Goal: Obtain resource: Download file/media

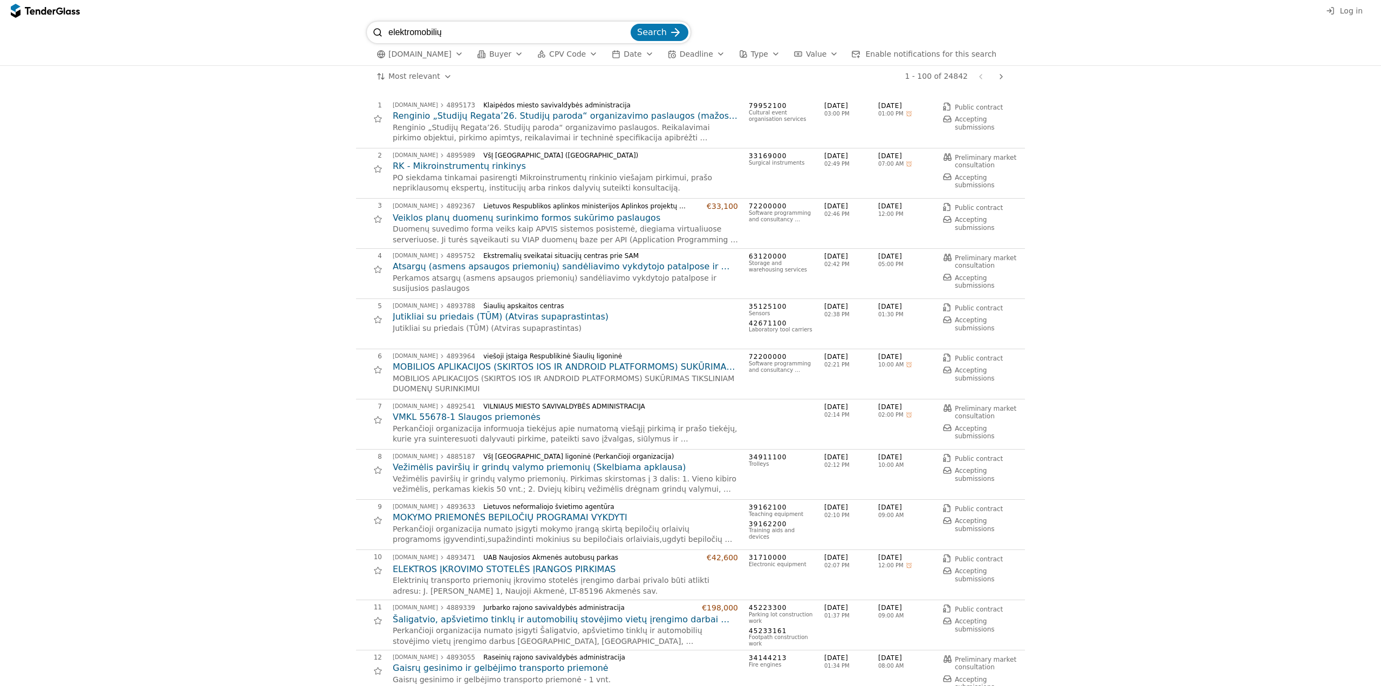
type input "elektromobilių"
click at [631, 24] on button "Search" at bounding box center [660, 32] width 58 height 17
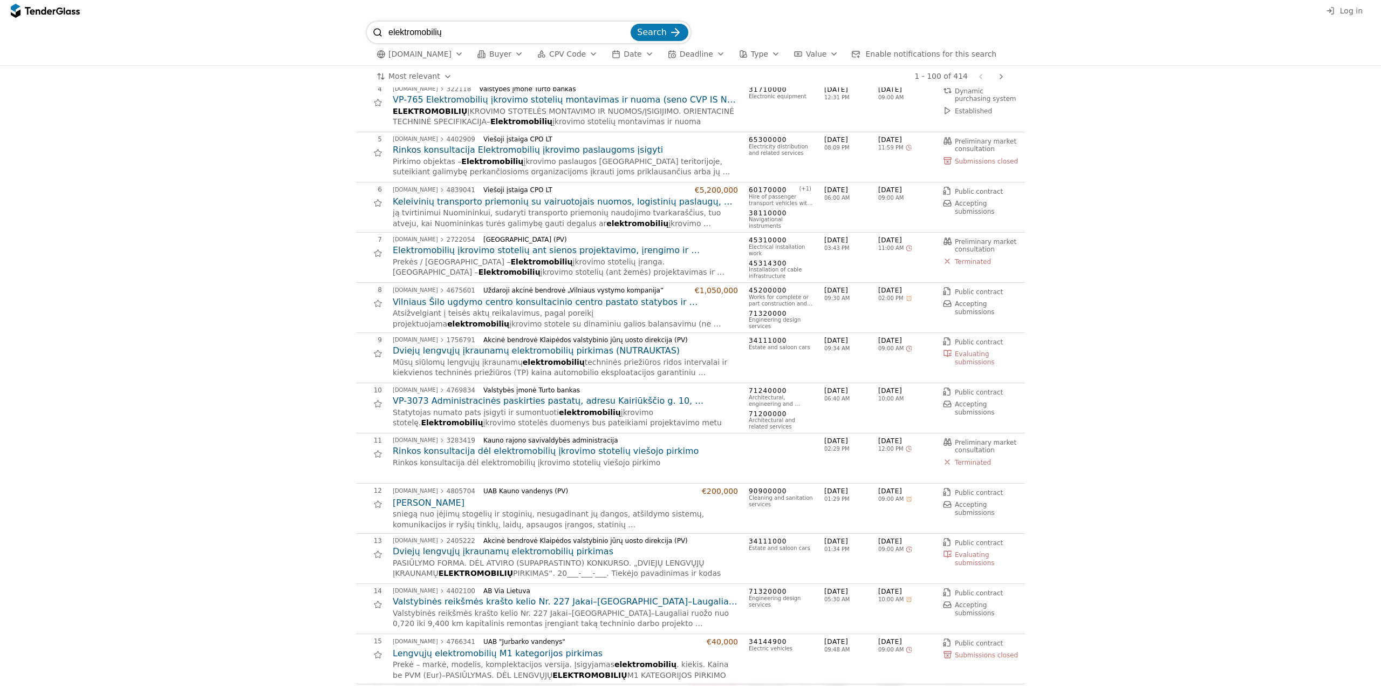
scroll to position [162, 0]
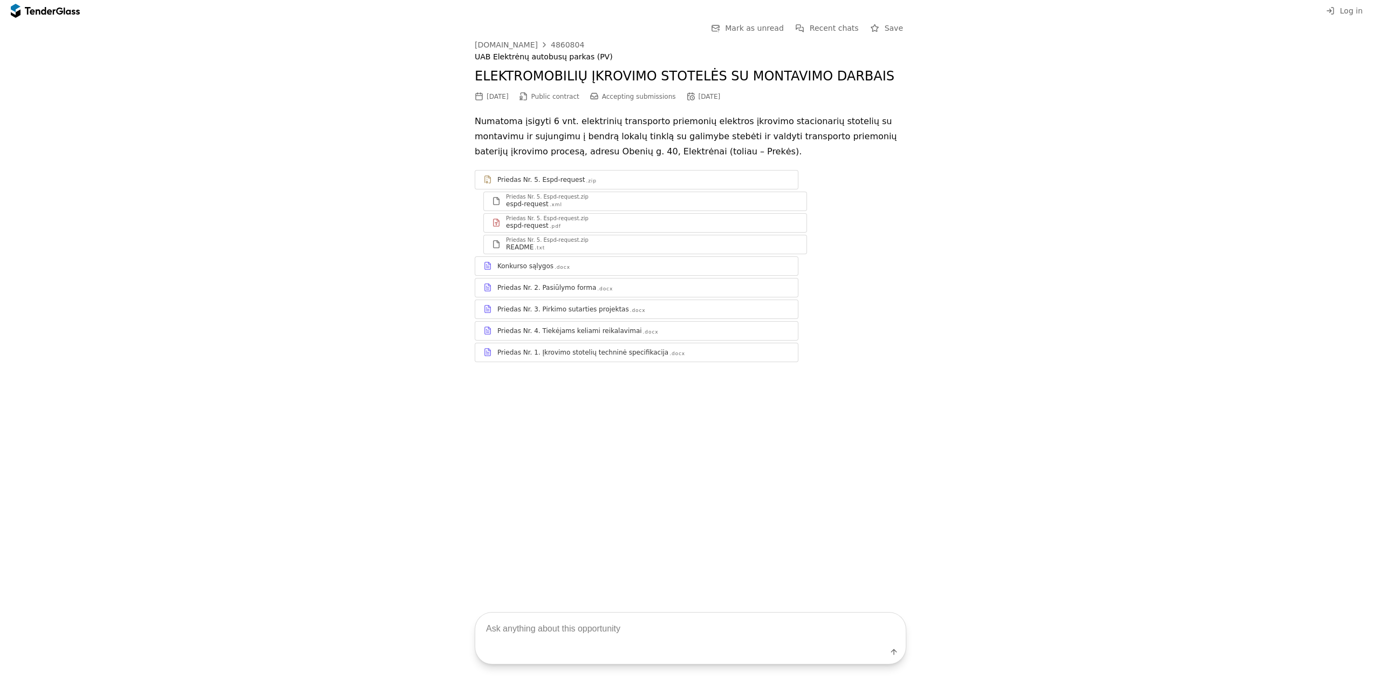
click at [563, 178] on div "Priedas Nr. 5. Espd-request" at bounding box center [541, 179] width 87 height 9
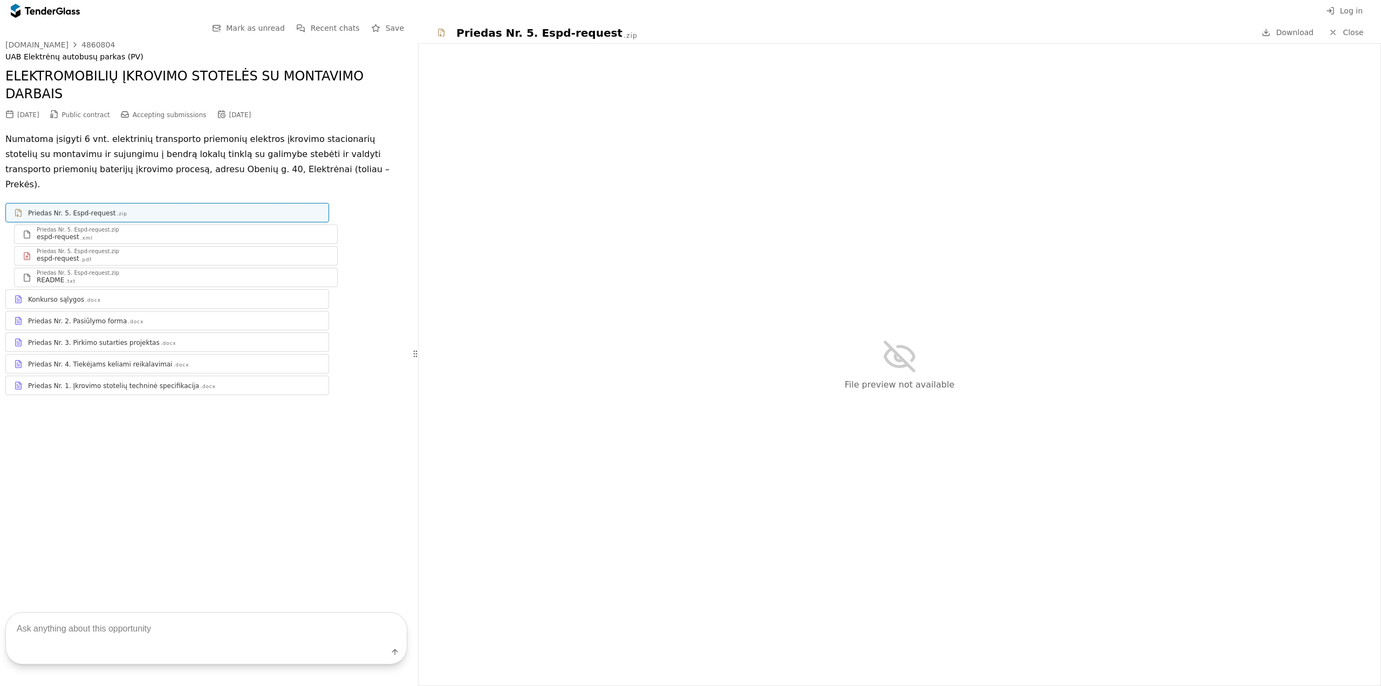
click at [1302, 31] on span "Download" at bounding box center [1295, 32] width 38 height 9
click at [256, 594] on div "Label" at bounding box center [206, 638] width 413 height 96
click at [100, 295] on div "Konkurso sąlygos .docx" at bounding box center [174, 299] width 292 height 9
